Goal: Information Seeking & Learning: Learn about a topic

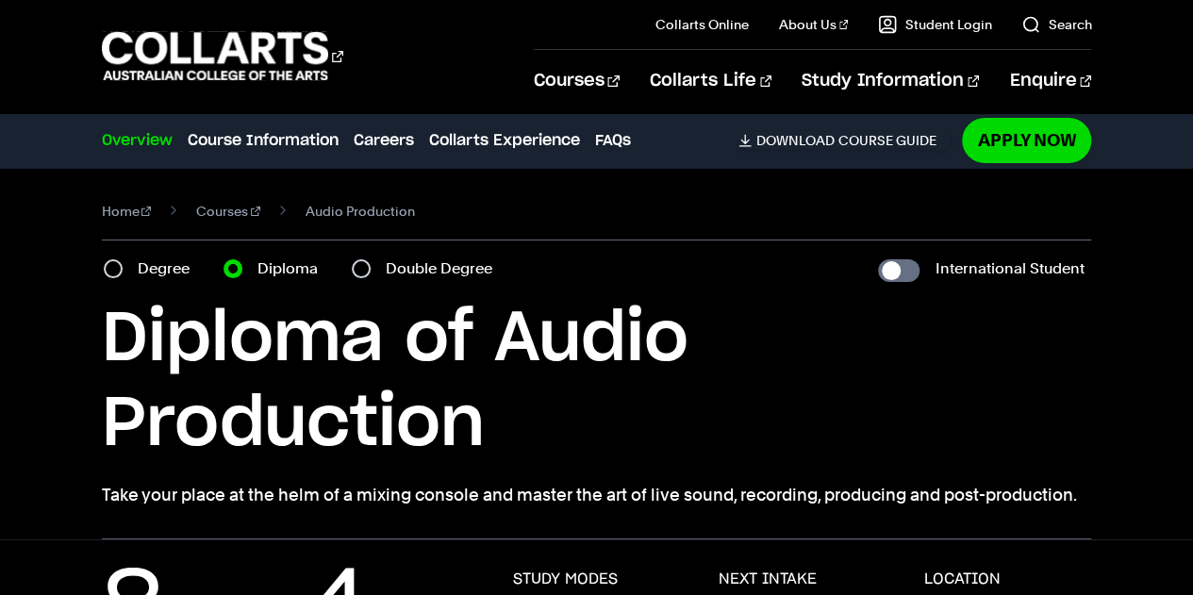
click at [146, 270] on label "Degree" at bounding box center [169, 268] width 63 height 26
click at [123, 270] on input "Degree" at bounding box center [113, 268] width 19 height 19
radio input "true"
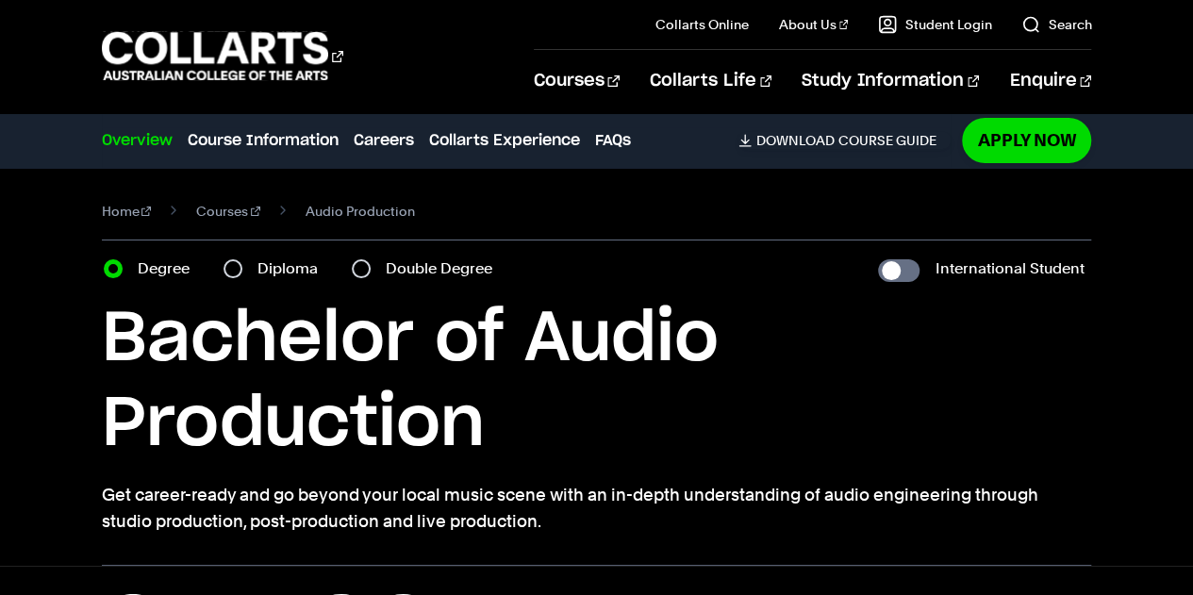
click at [269, 267] on label "Diploma" at bounding box center [293, 268] width 72 height 26
click at [242, 267] on input "Diploma" at bounding box center [232, 268] width 19 height 19
radio input "true"
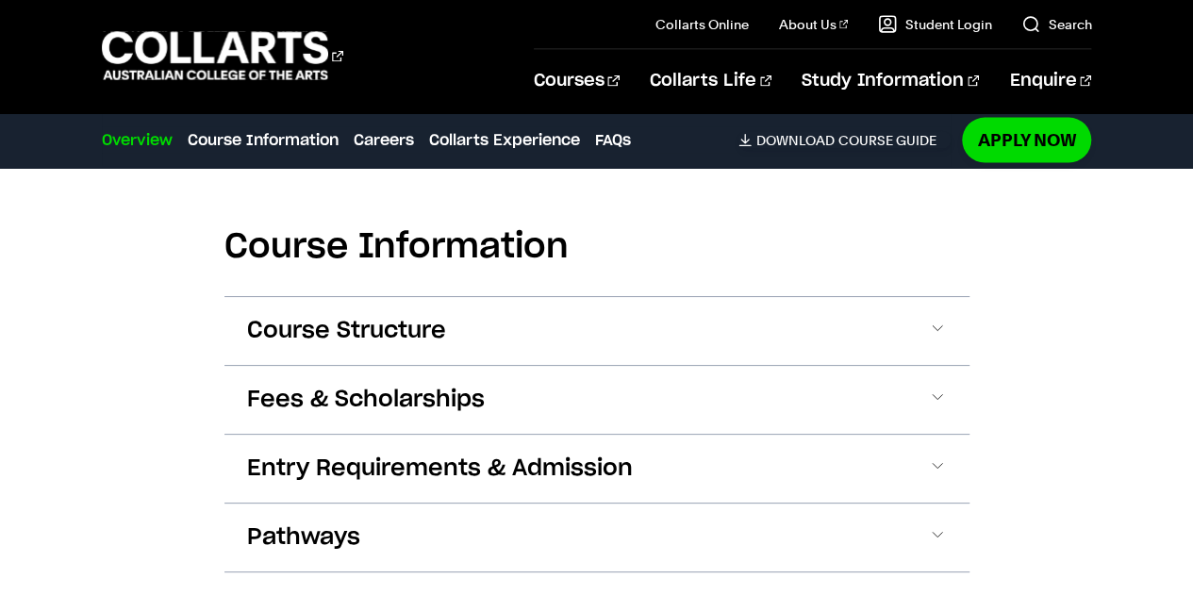
scroll to position [1980, 0]
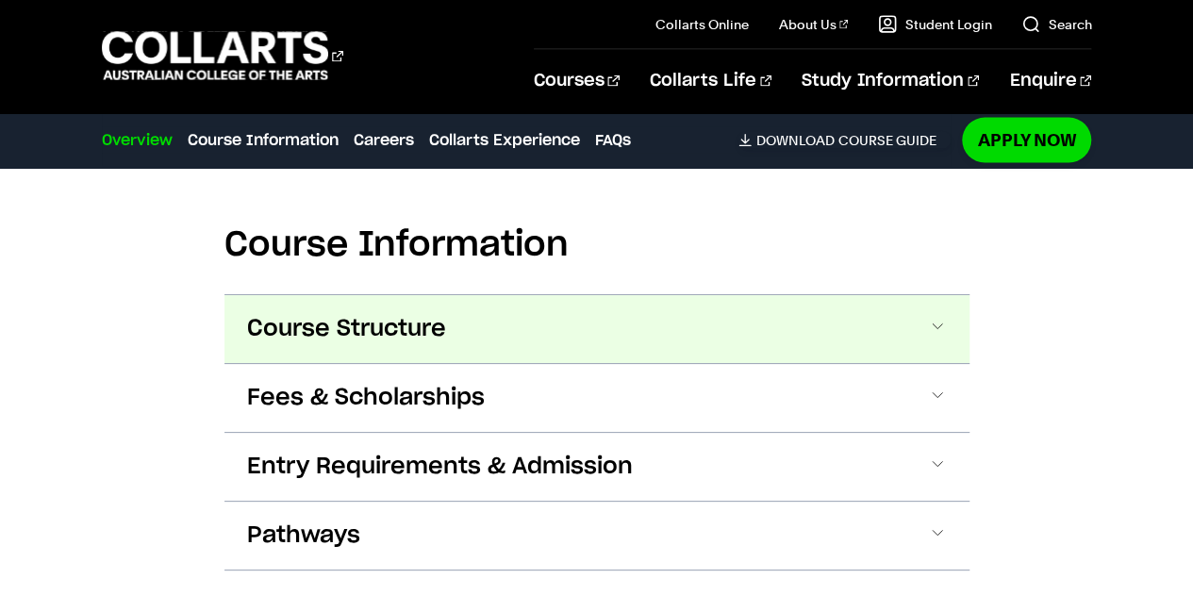
click at [937, 317] on span at bounding box center [937, 329] width 19 height 25
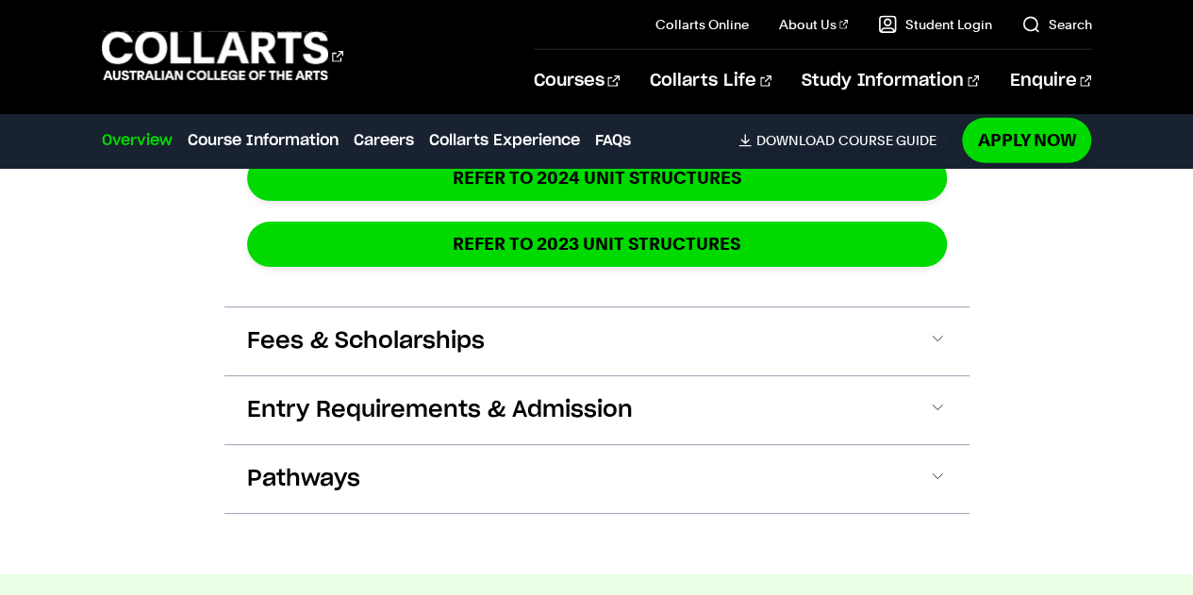
scroll to position [2926, 0]
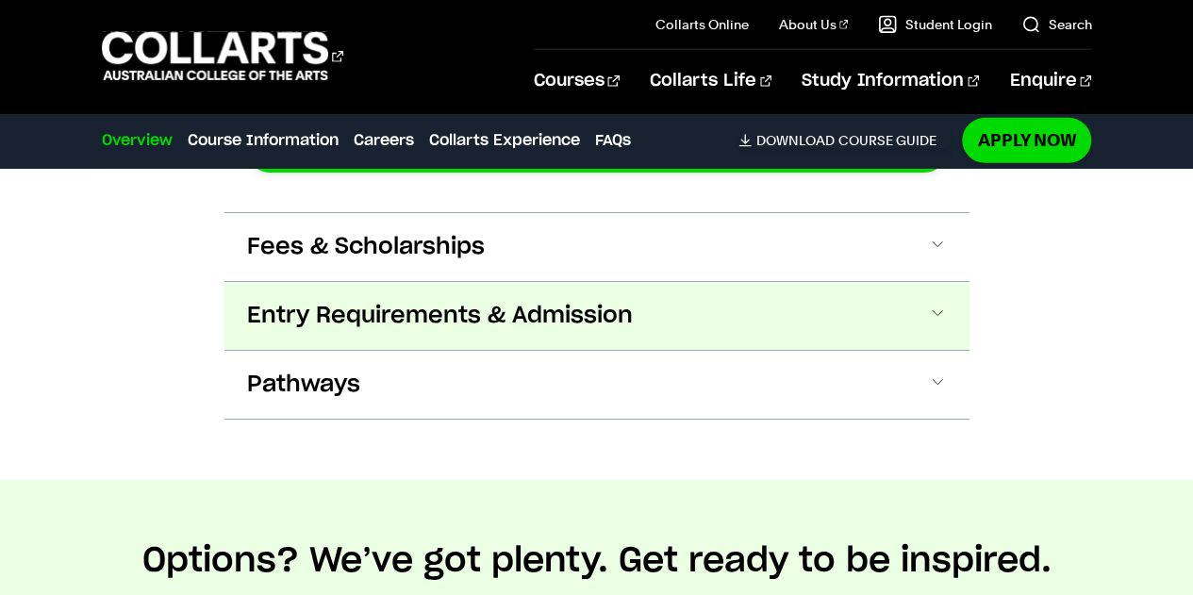
click at [932, 304] on span at bounding box center [937, 316] width 19 height 25
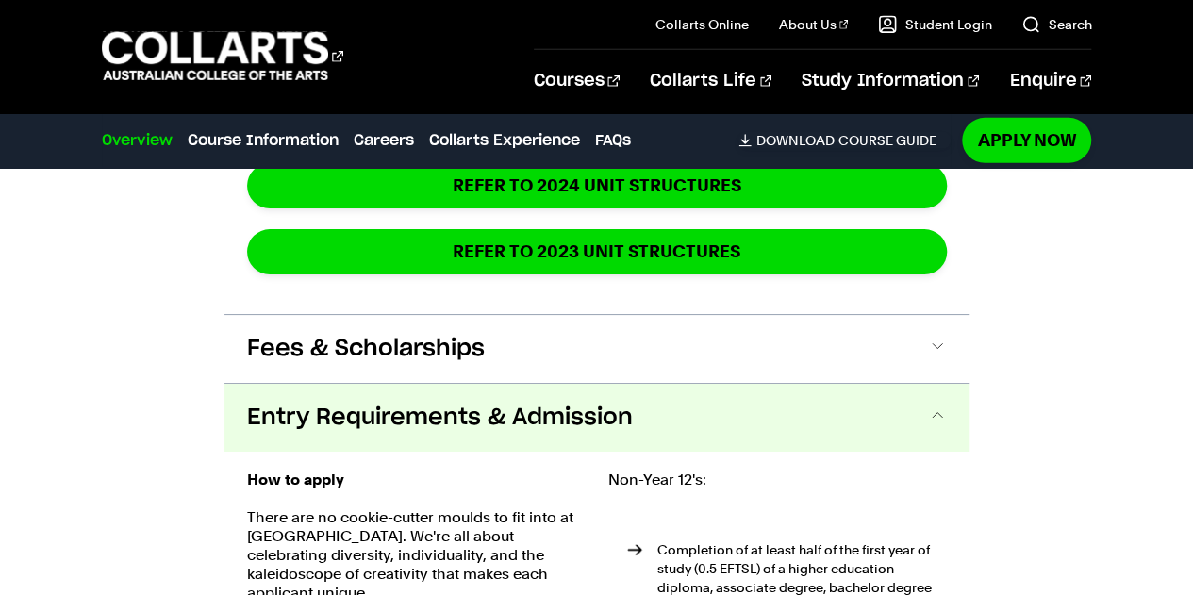
scroll to position [2726, 0]
